Goal: Task Accomplishment & Management: Manage account settings

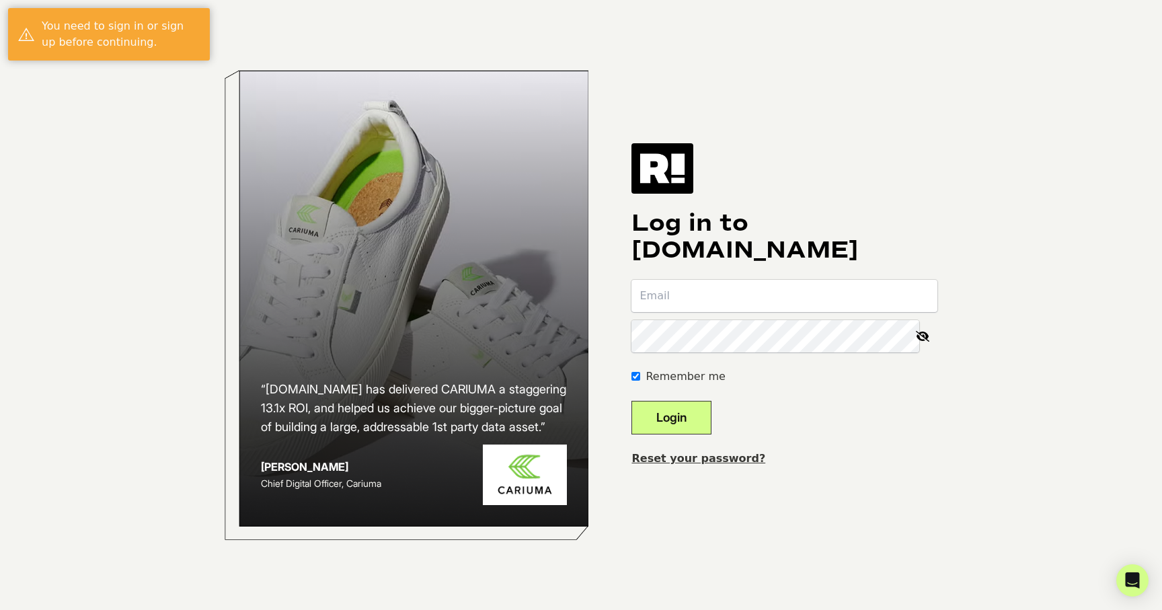
click at [0, 609] on com-1password-button at bounding box center [0, 610] width 0 height 0
type input "[EMAIL_ADDRESS][PERSON_NAME][DOMAIN_NAME]"
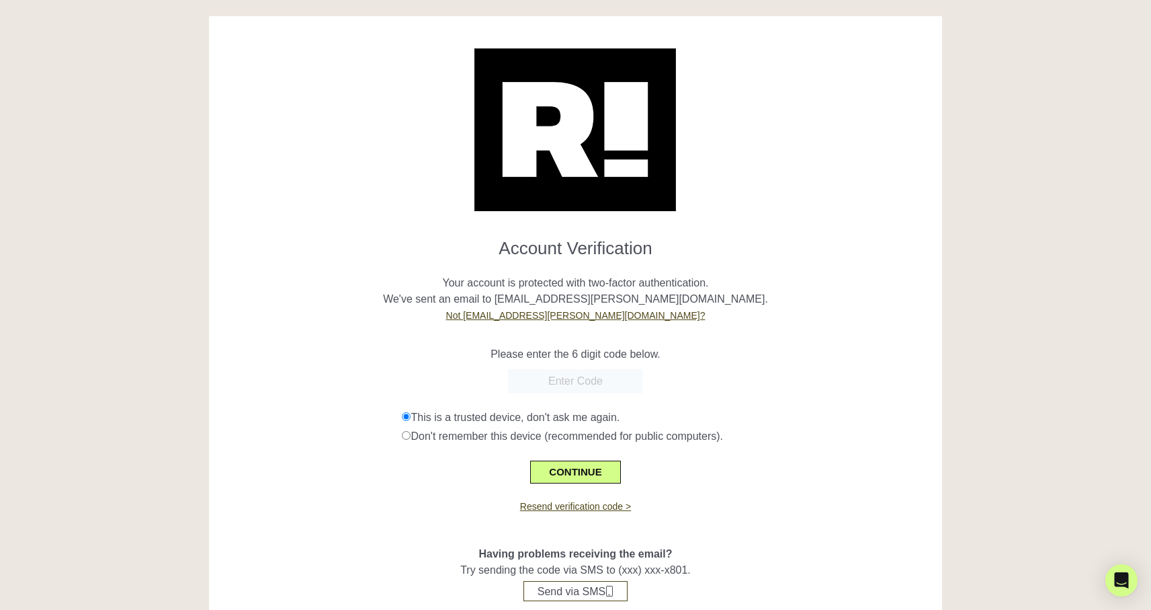
click at [311, 372] on div at bounding box center [576, 381] width 714 height 24
click at [563, 384] on input "text" at bounding box center [575, 381] width 134 height 24
click at [583, 376] on input "text" at bounding box center [575, 381] width 134 height 24
paste input "215821"
type input "215821"
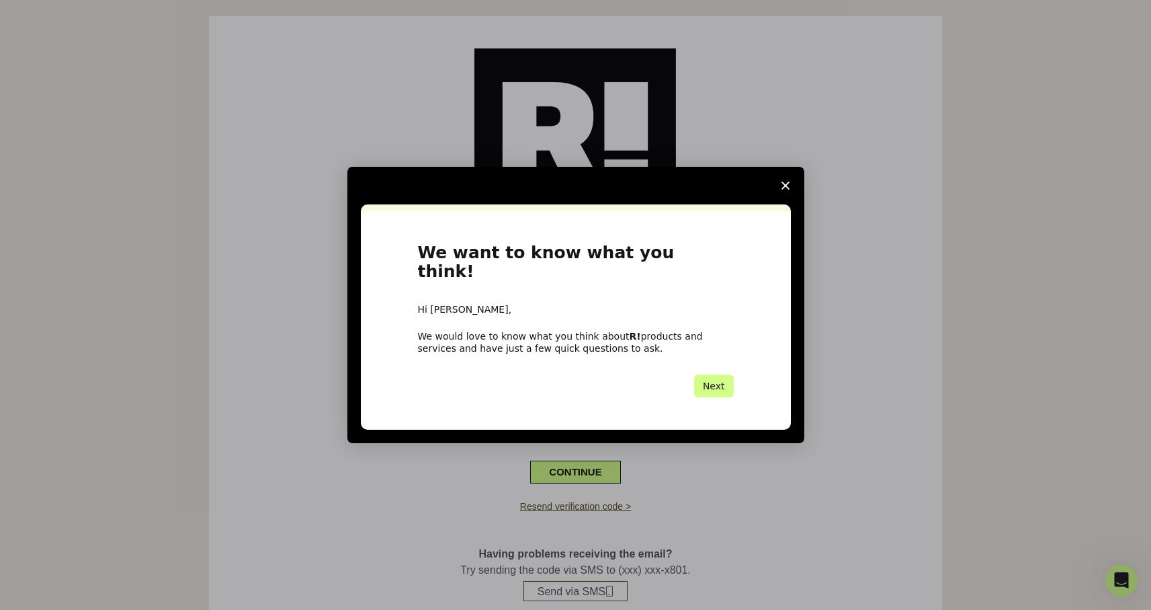
click at [784, 190] on icon "Close survey" at bounding box center [786, 185] width 8 height 8
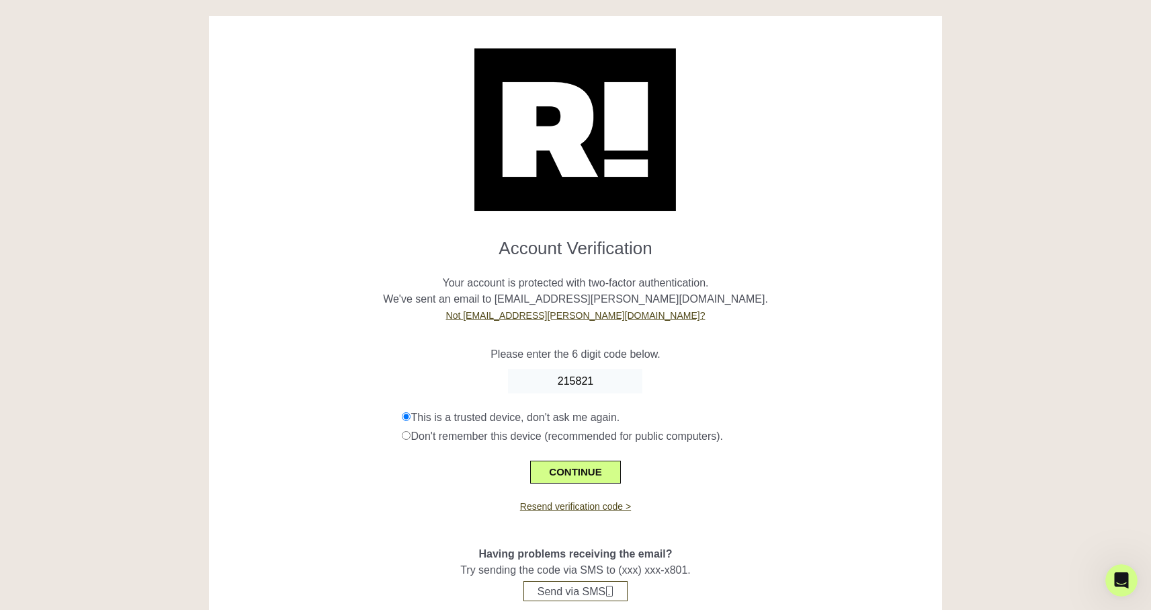
click at [408, 362] on form "Account Verification Your account is protected with two-factor authentication. …" at bounding box center [576, 355] width 714 height 256
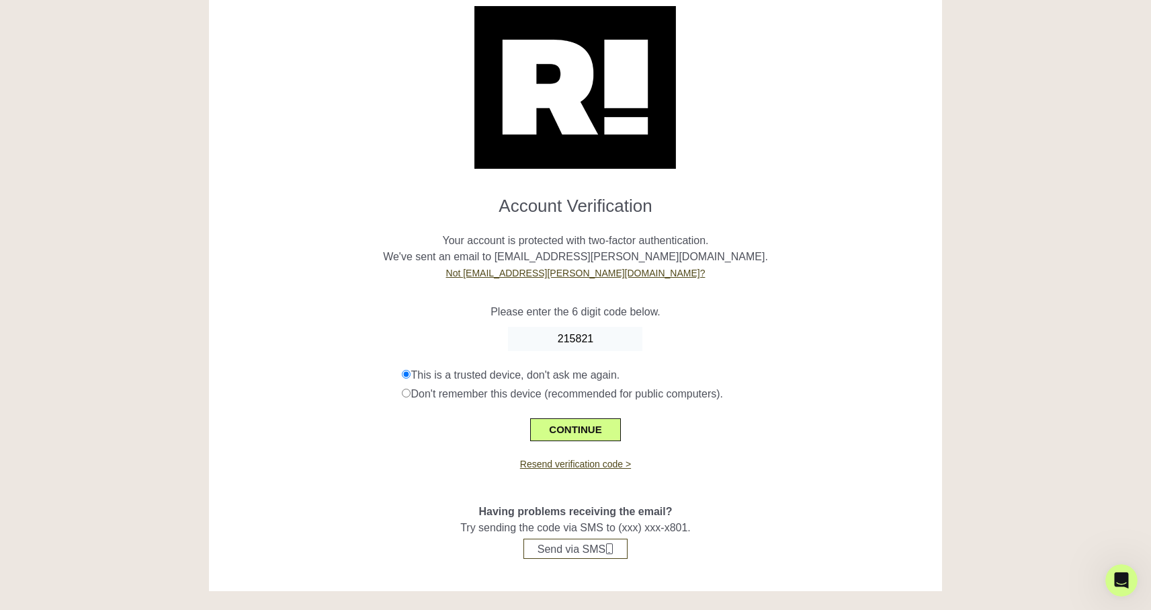
scroll to position [44, 0]
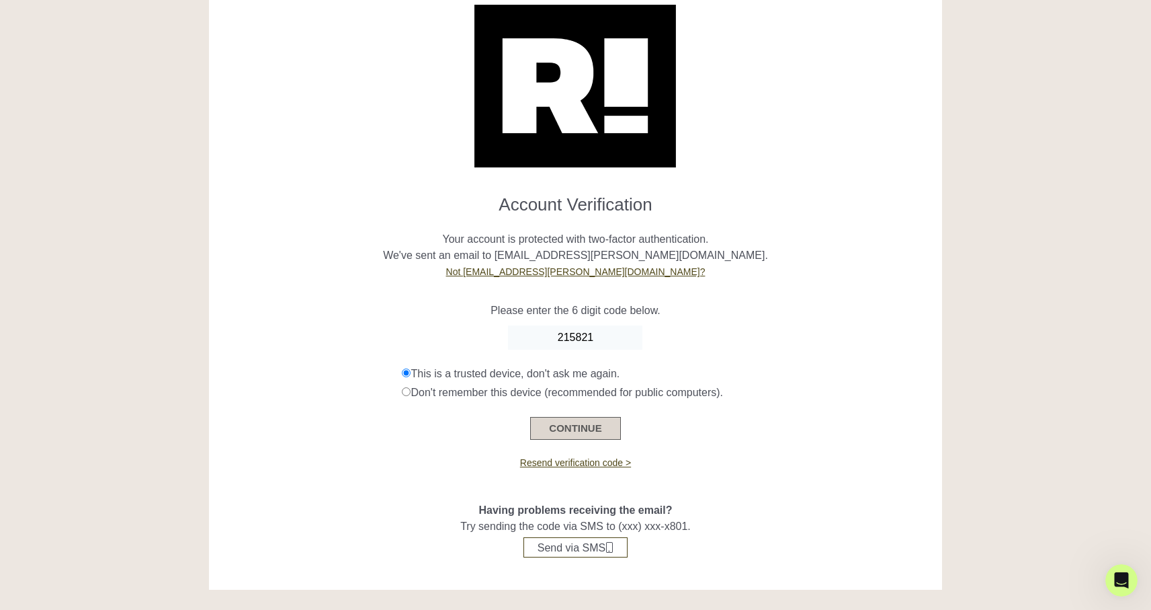
click at [559, 433] on button "CONTINUE" at bounding box center [575, 428] width 90 height 23
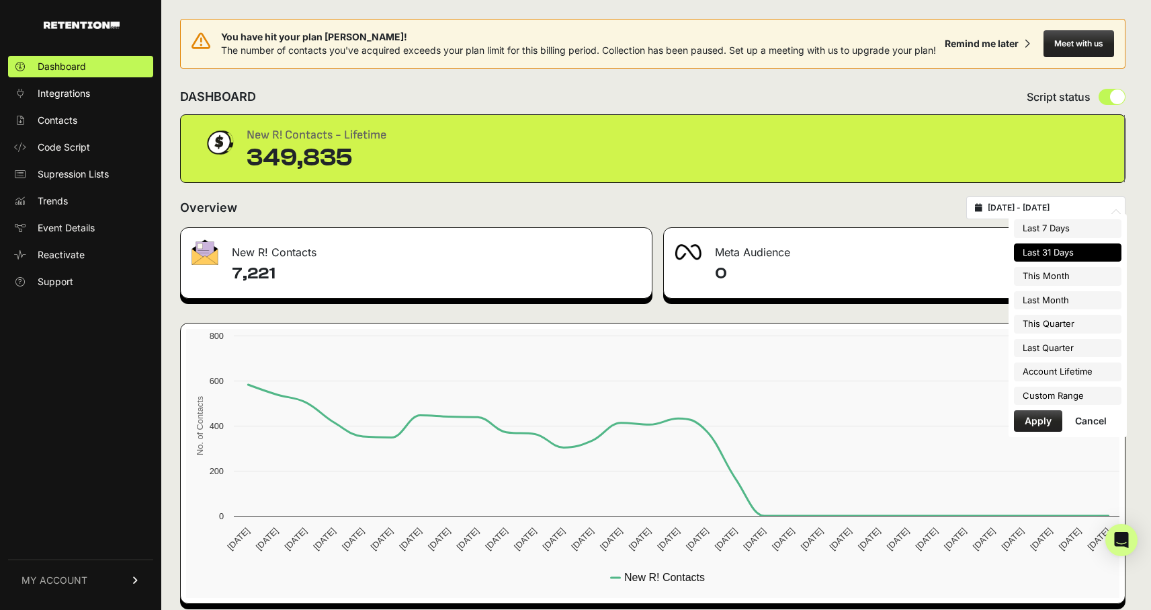
click at [1043, 210] on input "2025-08-12 - 2025-09-11" at bounding box center [1052, 207] width 129 height 11
click at [922, 189] on div "You have hit your plan max! The number of contacts you've acquired exceeds your…" at bounding box center [652, 311] width 983 height 622
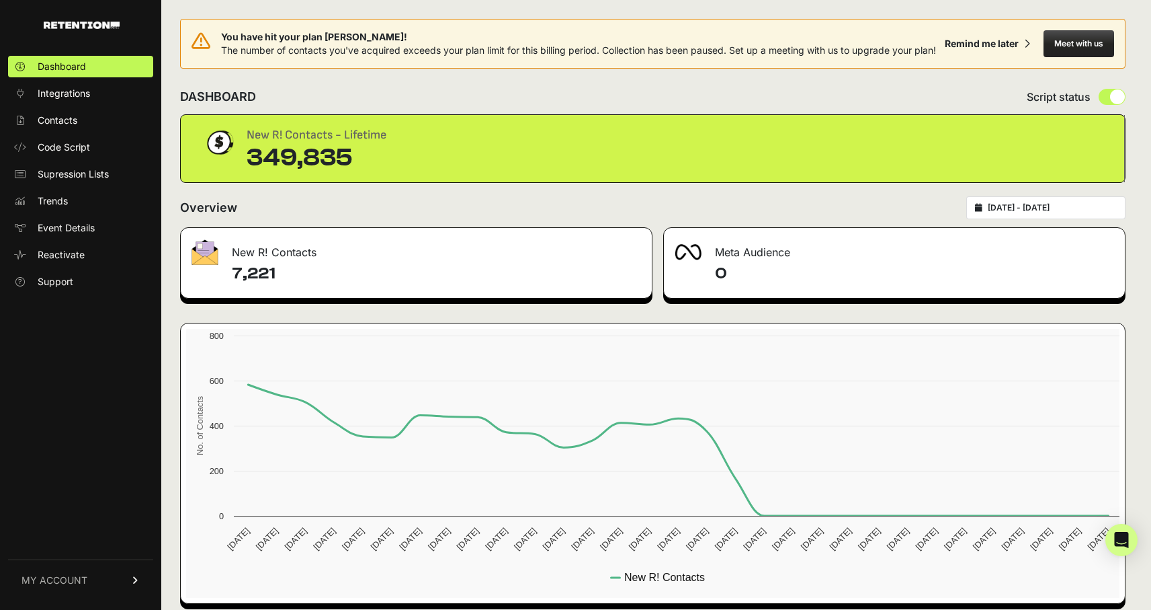
scroll to position [13, 0]
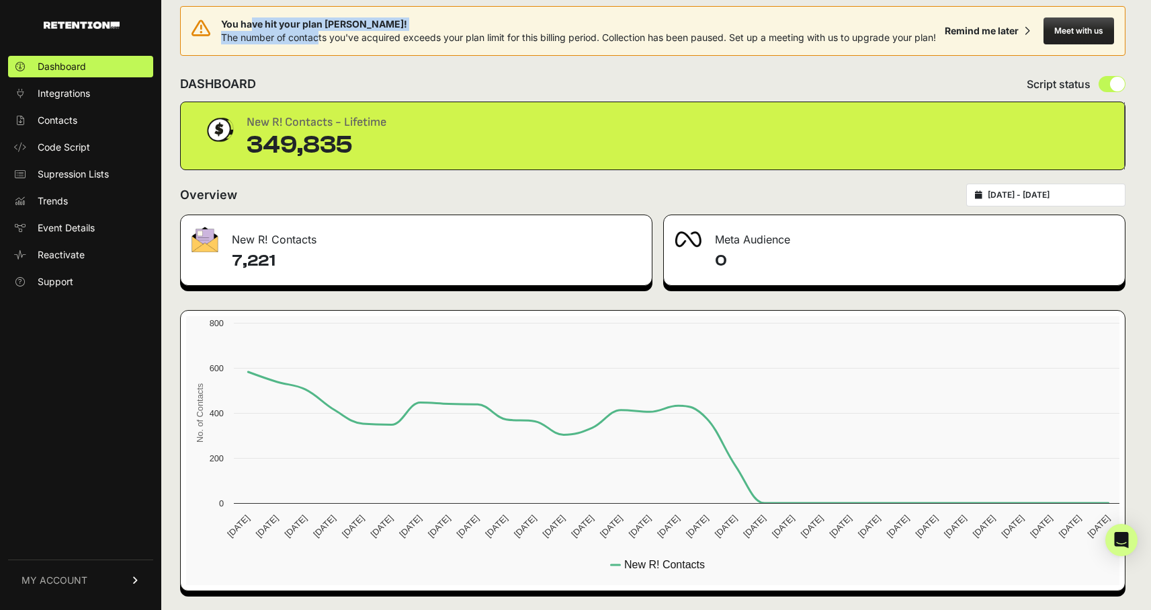
drag, startPoint x: 253, startPoint y: 22, endPoint x: 321, endPoint y: 39, distance: 70.6
click at [321, 39] on div "You have hit your plan max! The number of contacts you've acquired exceeds your…" at bounding box center [578, 30] width 715 height 27
click at [321, 39] on span "The number of contacts you've acquired exceeds your plan limit for this billing…" at bounding box center [578, 37] width 715 height 11
click at [62, 116] on span "Contacts" at bounding box center [58, 120] width 40 height 13
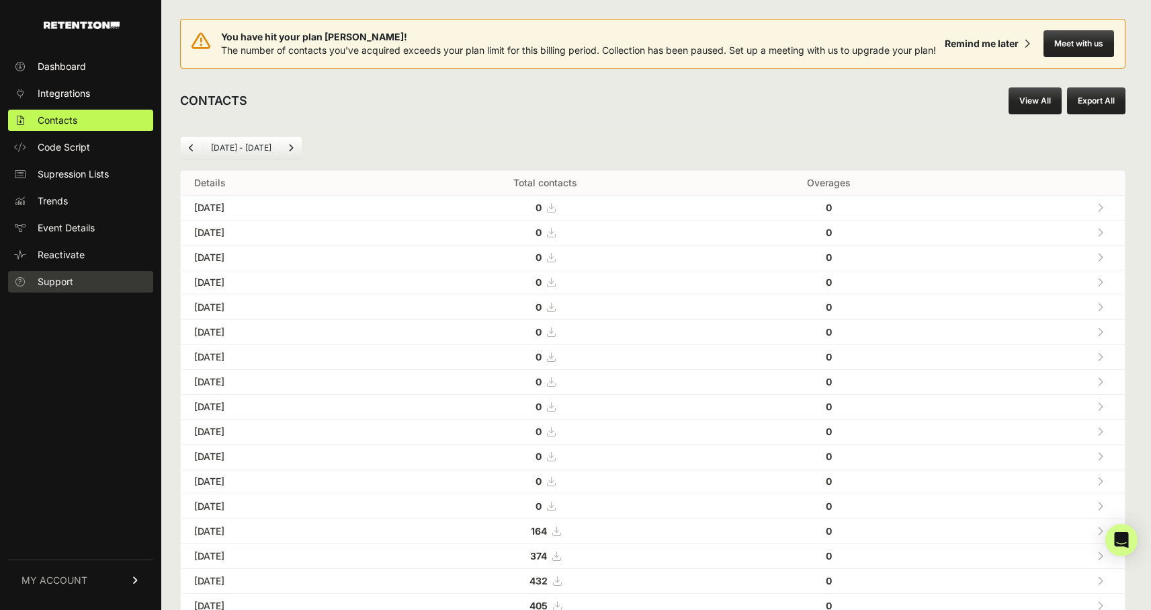
click at [51, 279] on span "Support" at bounding box center [56, 281] width 36 height 13
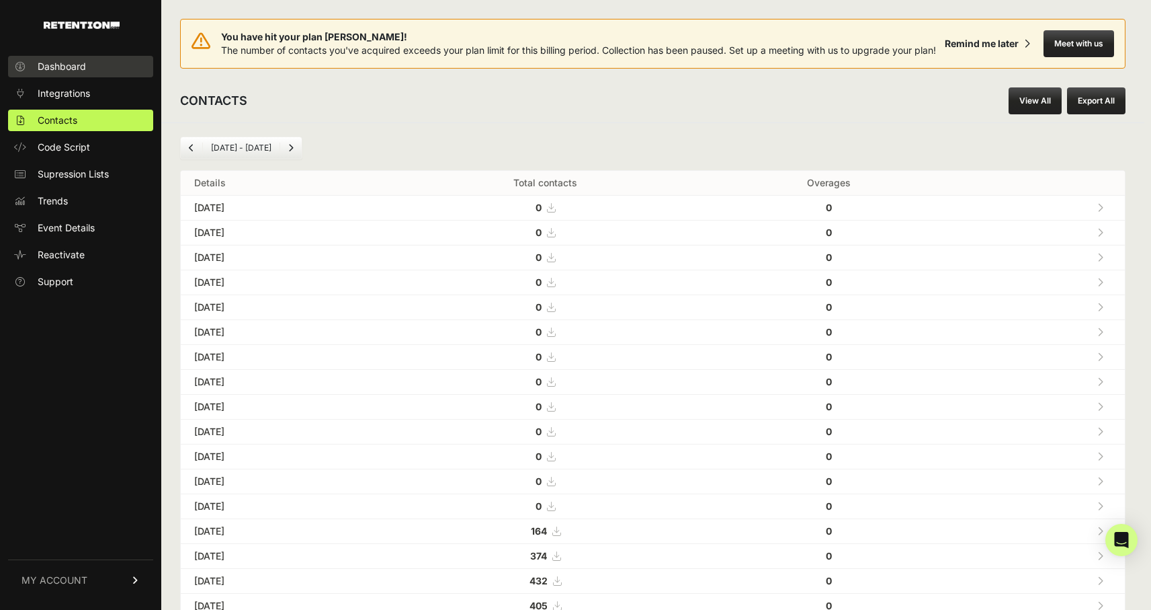
click at [56, 58] on link "Dashboard" at bounding box center [80, 67] width 145 height 22
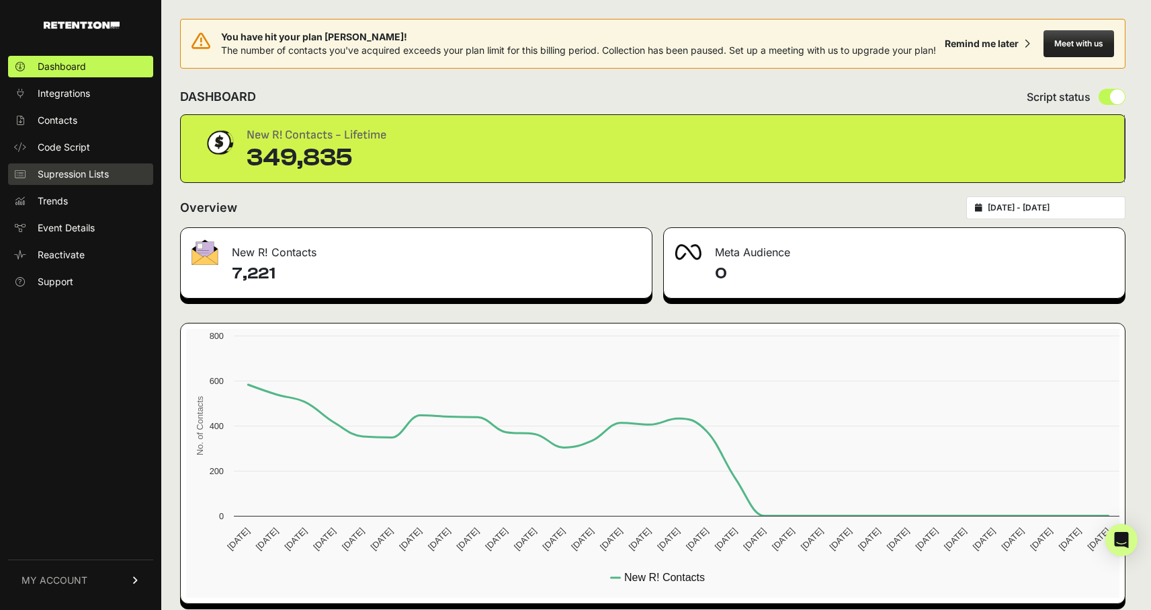
click at [60, 175] on span "Supression Lists" at bounding box center [73, 173] width 71 height 13
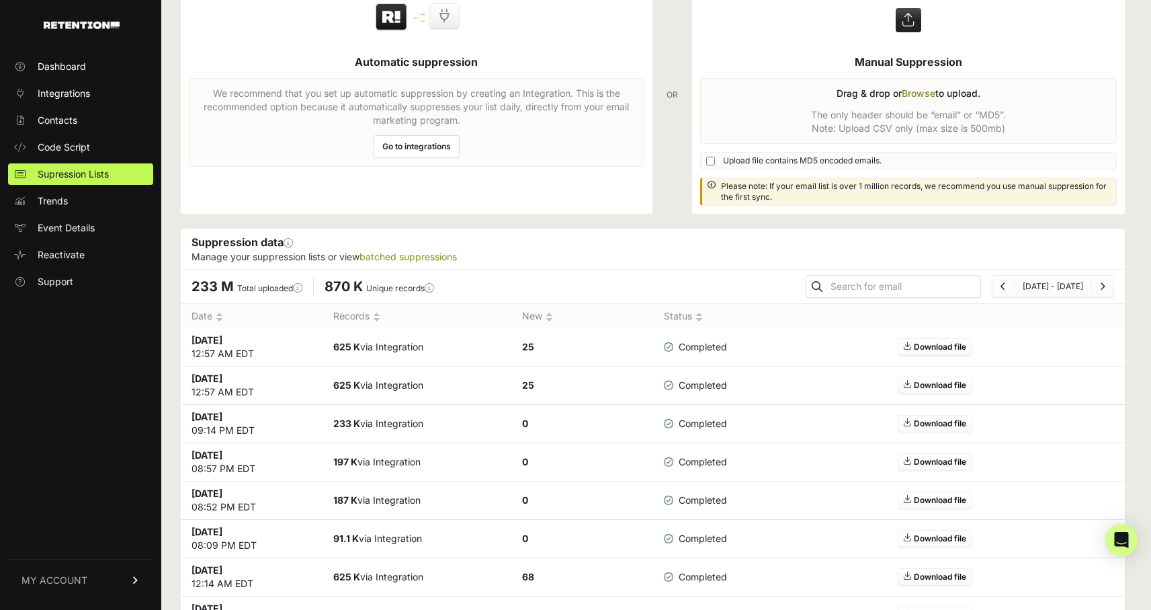
scroll to position [210, 0]
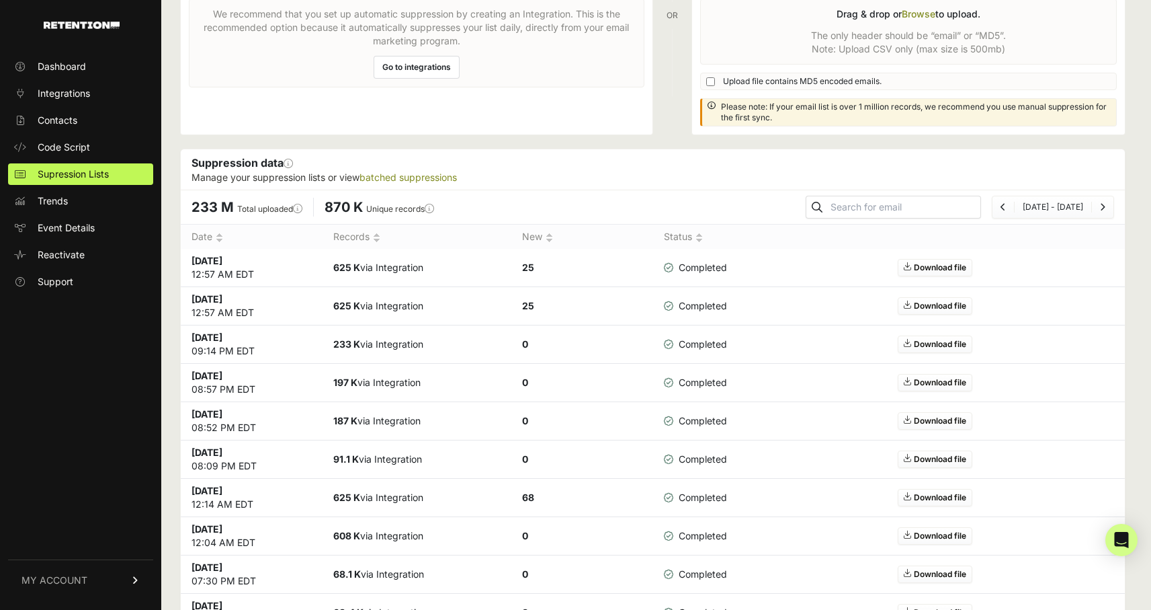
click at [50, 574] on span "MY ACCOUNT" at bounding box center [55, 579] width 66 height 13
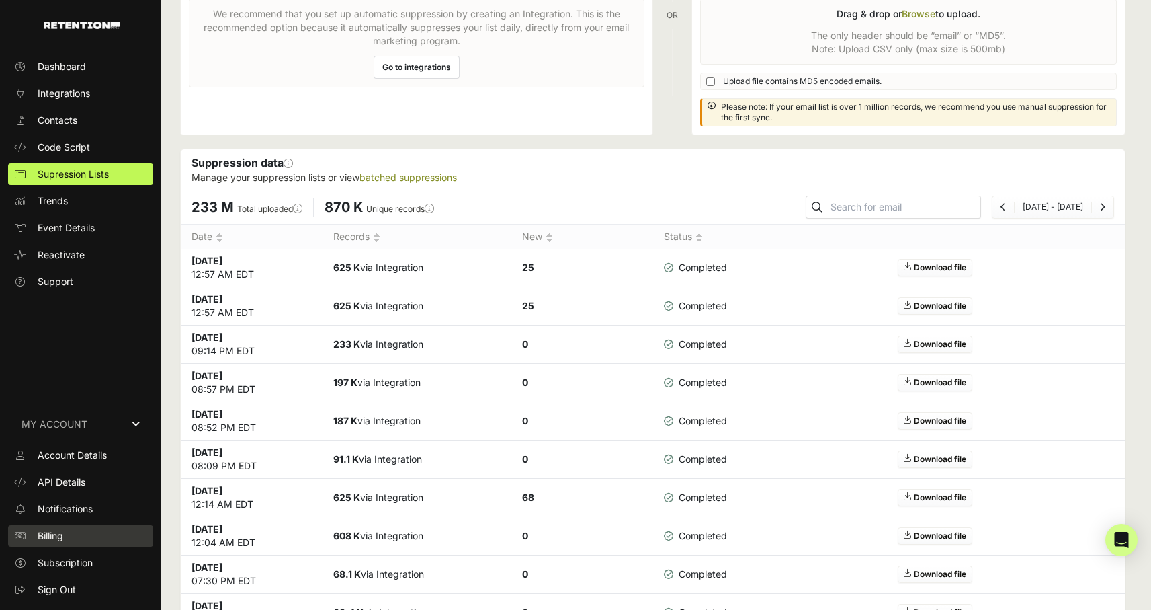
click at [50, 536] on span "Billing" at bounding box center [51, 535] width 26 height 13
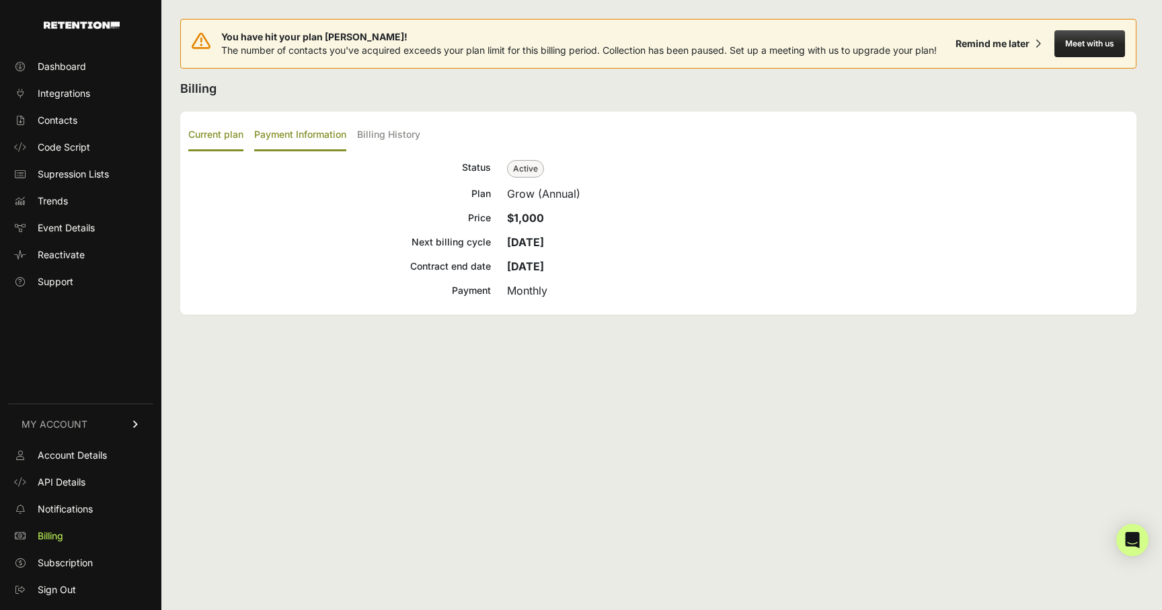
click at [280, 134] on label "Payment Information" at bounding box center [300, 136] width 92 height 32
click at [0, 0] on input "Payment Information" at bounding box center [0, 0] width 0 height 0
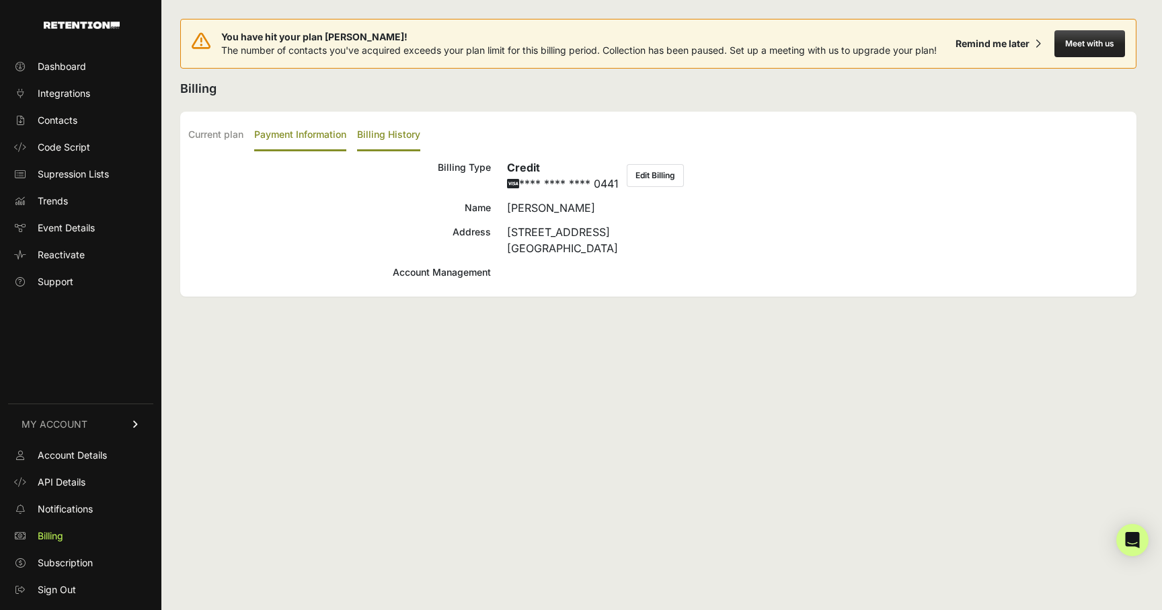
click at [382, 133] on label "Billing History" at bounding box center [388, 136] width 63 height 32
click at [0, 0] on input "Billing History" at bounding box center [0, 0] width 0 height 0
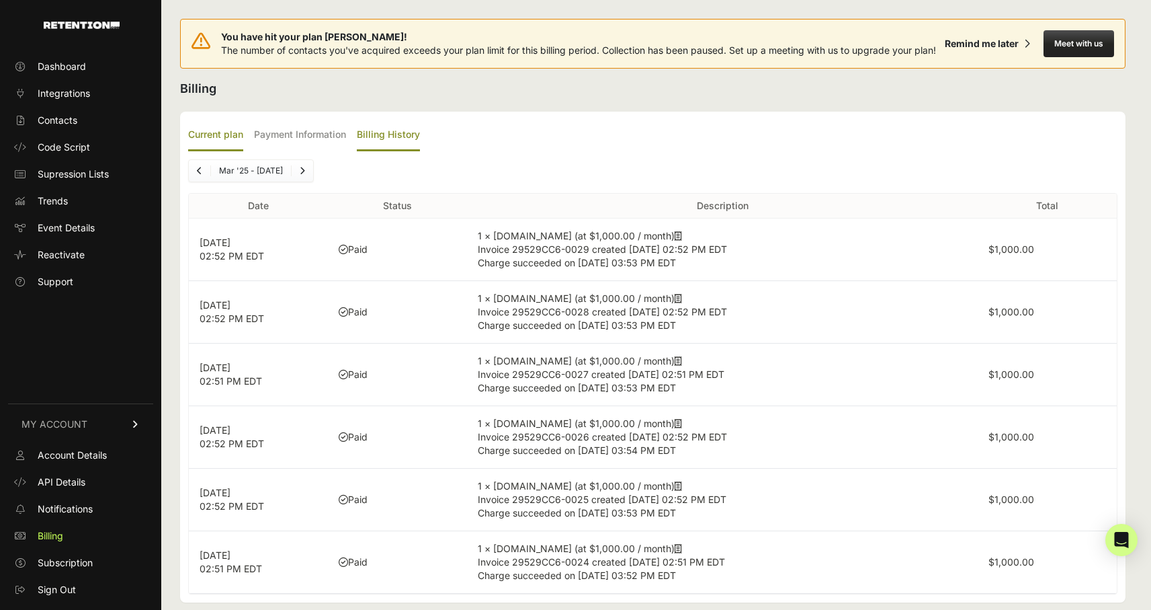
click at [220, 138] on label "Current plan" at bounding box center [215, 136] width 55 height 32
click at [0, 0] on input "Current plan" at bounding box center [0, 0] width 0 height 0
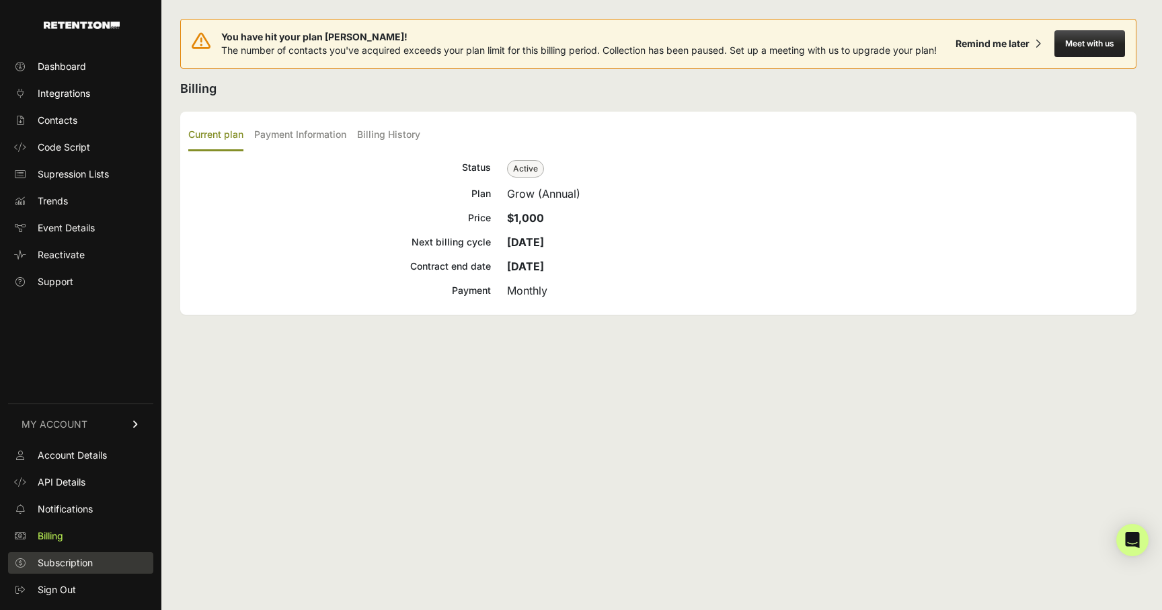
click at [63, 559] on span "Subscription" at bounding box center [65, 562] width 55 height 13
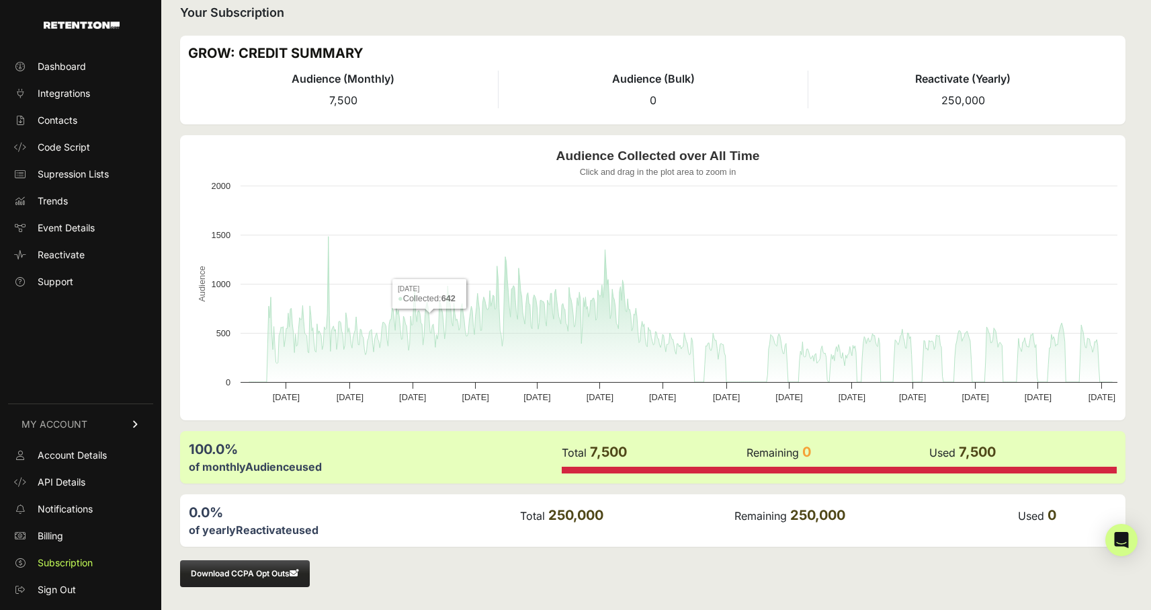
scroll to position [77, 0]
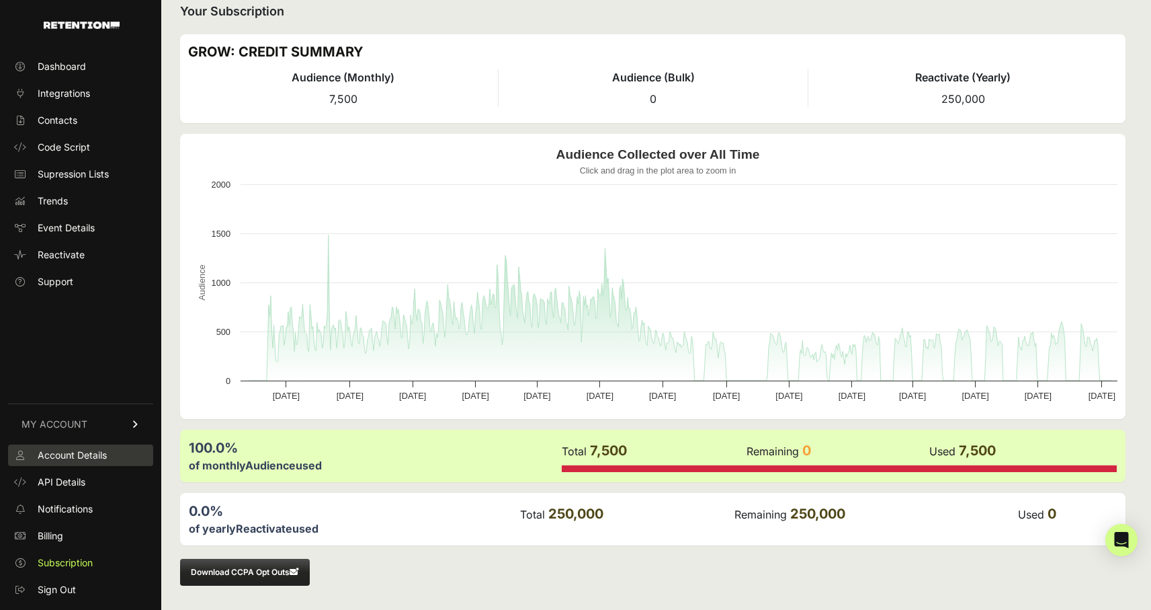
click at [60, 450] on span "Account Details" at bounding box center [72, 454] width 69 height 13
